Goal: Complete application form

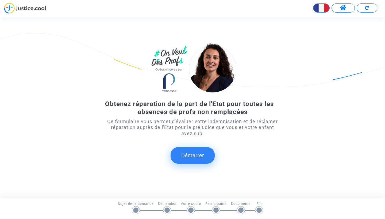
click at [195, 159] on button "Démarrer" at bounding box center [193, 155] width 44 height 17
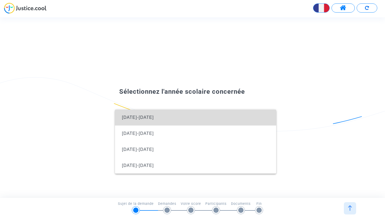
click at [158, 114] on span "[DATE]-[DATE]" at bounding box center [195, 118] width 153 height 16
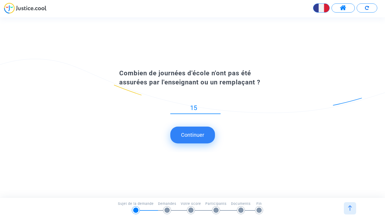
type input "15"
click at [201, 137] on button "Continuer" at bounding box center [192, 135] width 45 height 17
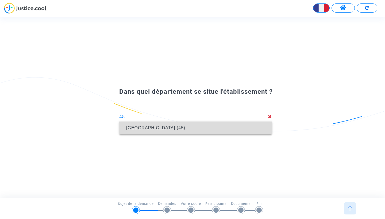
click at [191, 131] on span "[GEOGRAPHIC_DATA] (45)" at bounding box center [196, 128] width 144 height 15
type input "[GEOGRAPHIC_DATA] (45)"
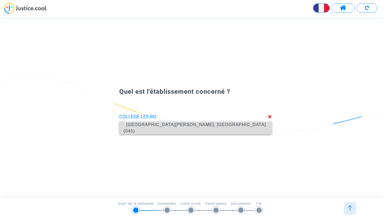
click at [211, 125] on span "[GEOGRAPHIC_DATA][PERSON_NAME], [GEOGRAPHIC_DATA] (045)" at bounding box center [196, 127] width 144 height 21
type input "[GEOGRAPHIC_DATA][PERSON_NAME], [GEOGRAPHIC_DATA] (045)"
